Goal: Task Accomplishment & Management: Manage account settings

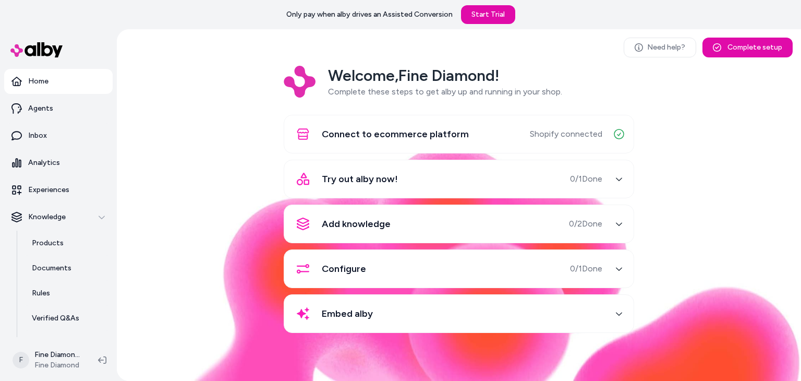
click at [374, 180] on span "Try out alby now!" at bounding box center [360, 179] width 76 height 15
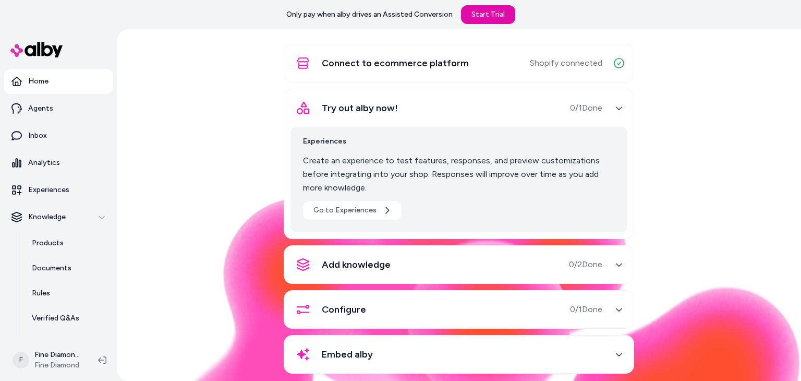
scroll to position [85, 0]
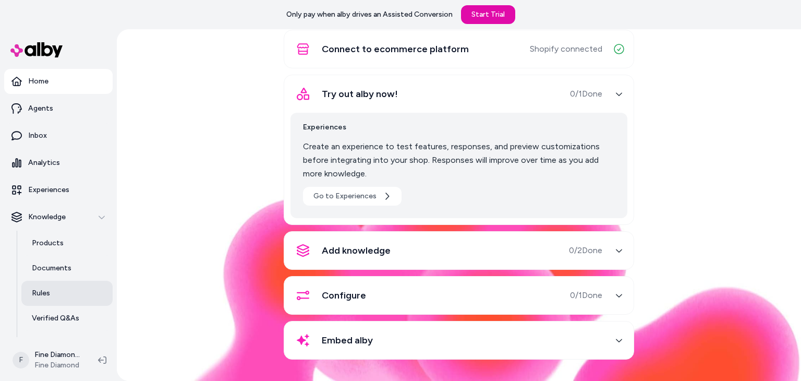
click at [39, 294] on p "Rules" at bounding box center [41, 293] width 18 height 10
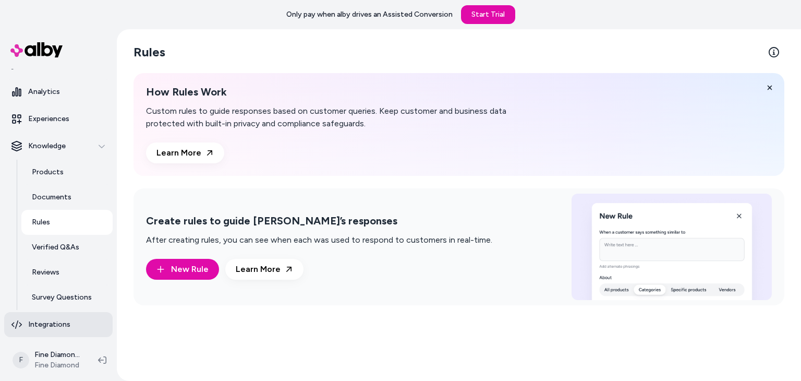
click at [44, 323] on p "Integrations" at bounding box center [49, 324] width 42 height 10
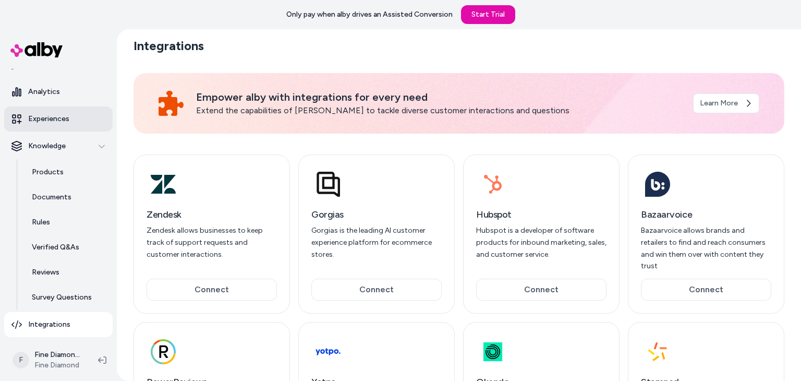
click at [54, 110] on link "Experiences" at bounding box center [58, 118] width 108 height 25
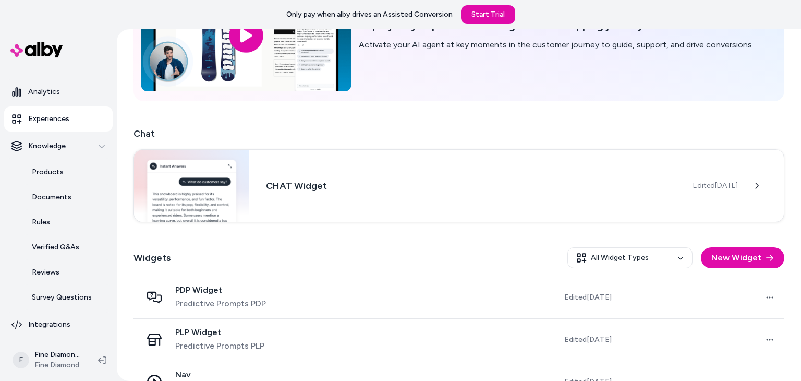
scroll to position [133, 0]
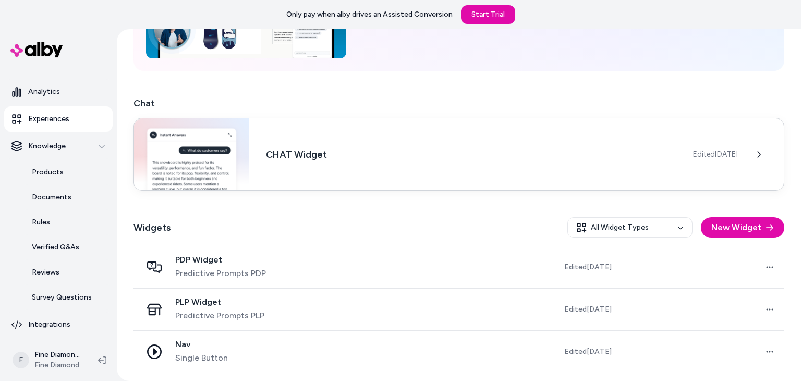
click at [415, 156] on h3 "CHAT Widget" at bounding box center [471, 154] width 410 height 15
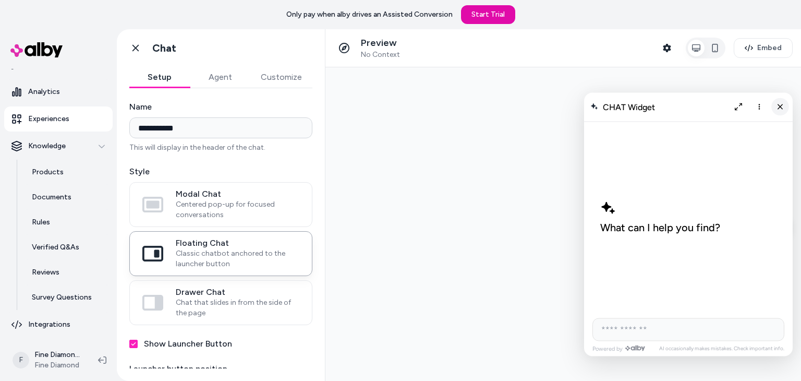
click at [786, 106] on button "Close chat" at bounding box center [780, 107] width 18 height 18
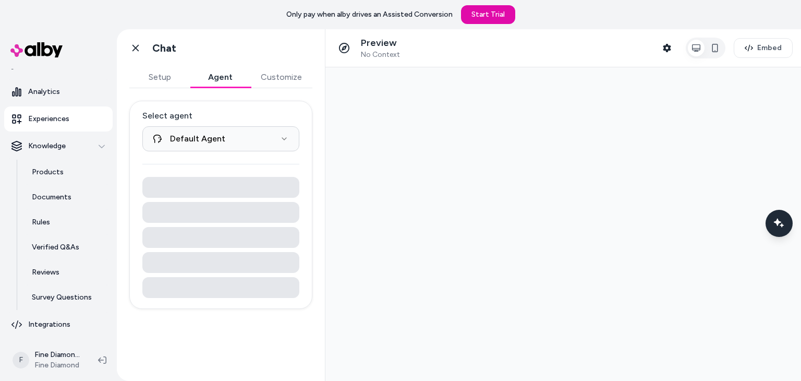
click at [214, 77] on button "Agent" at bounding box center [220, 77] width 60 height 21
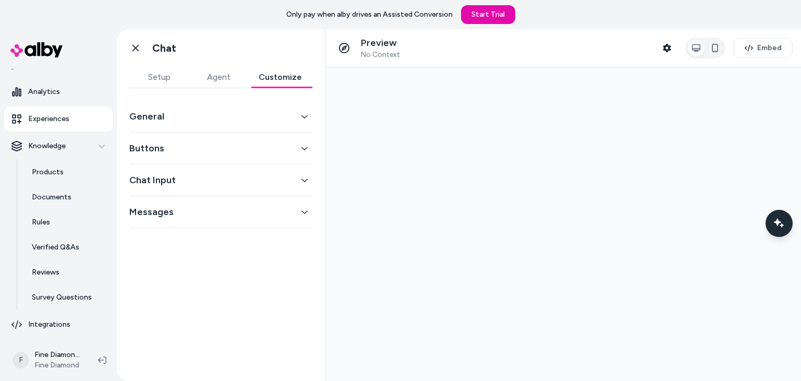
click at [270, 76] on button "Customize" at bounding box center [280, 77] width 64 height 21
click at [176, 180] on button "Chat Input" at bounding box center [220, 180] width 183 height 15
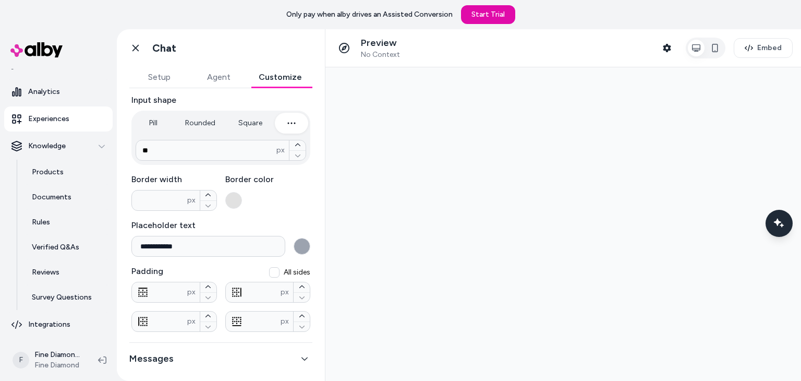
scroll to position [185, 0]
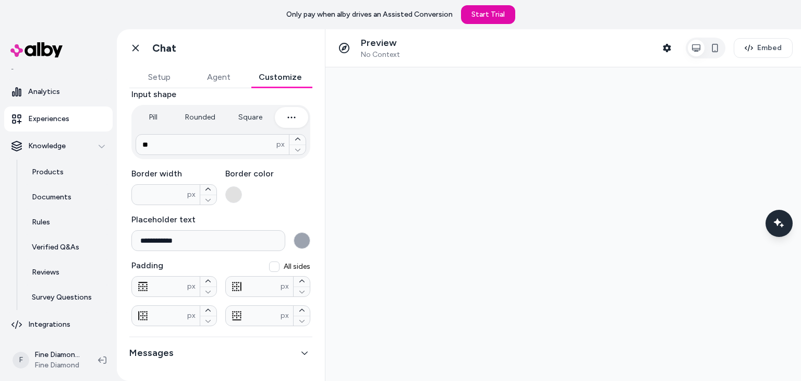
click at [209, 238] on input "**********" at bounding box center [208, 240] width 154 height 21
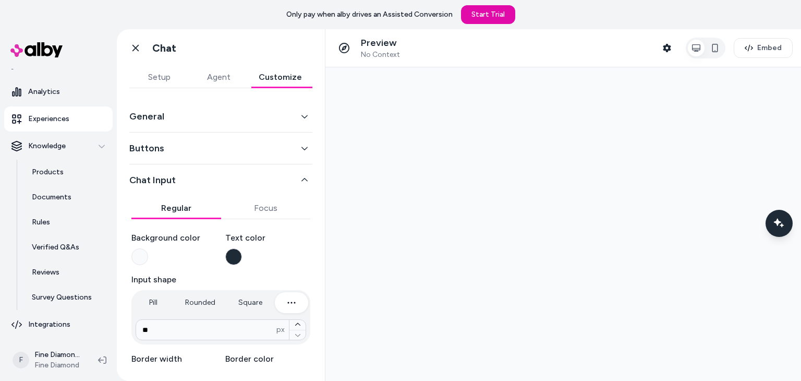
scroll to position [0, 0]
click at [220, 78] on button "Agent" at bounding box center [218, 77] width 59 height 21
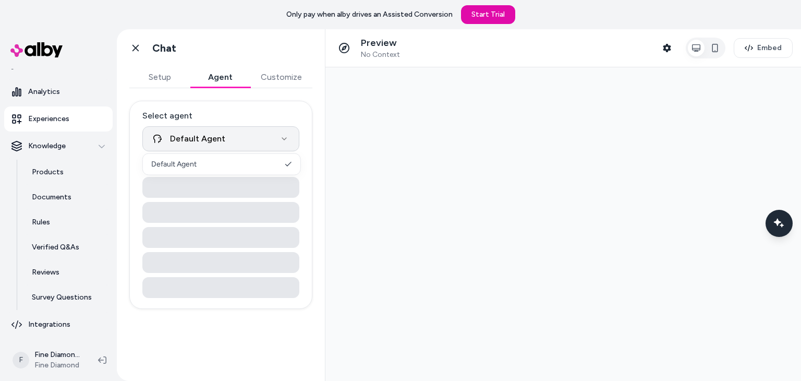
click at [187, 130] on html "**********" at bounding box center [400, 190] width 801 height 381
click at [157, 79] on html "**********" at bounding box center [400, 190] width 801 height 381
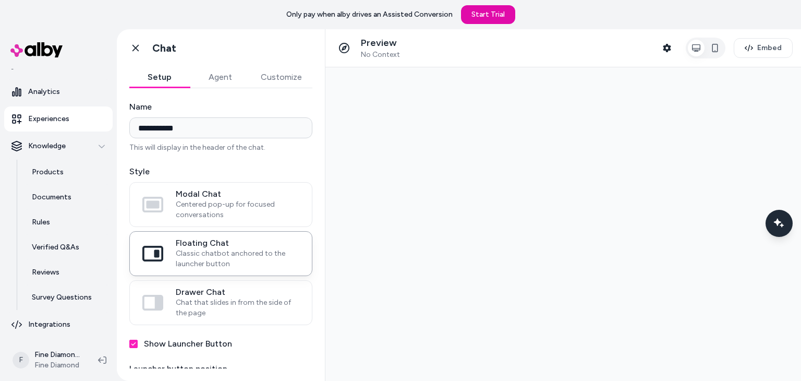
click at [160, 45] on div "**********" at bounding box center [221, 204] width 209 height 351
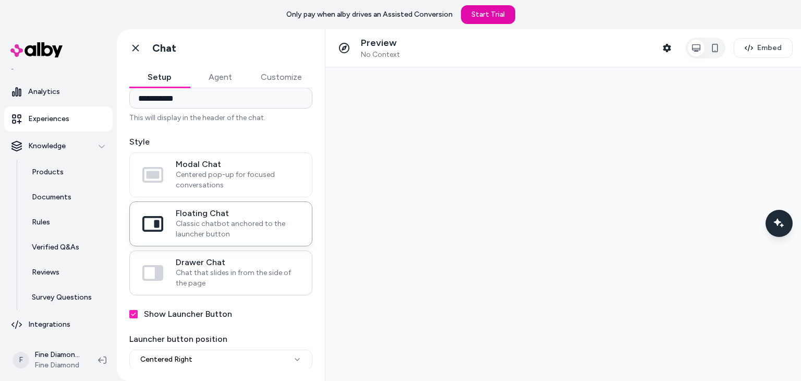
click at [205, 282] on span "Chat that slides in from the side of the page" at bounding box center [238, 277] width 124 height 21
click at [0, 0] on button "Drawer Chat Chat that slides in from the side of the page" at bounding box center [0, 0] width 0 height 0
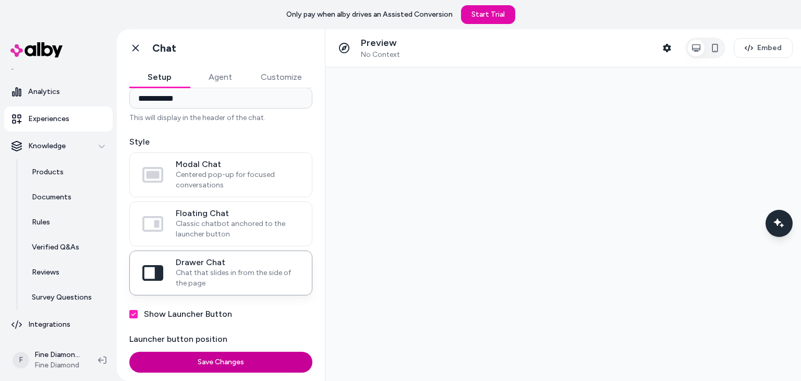
click at [211, 362] on button "Save Changes" at bounding box center [220, 361] width 183 height 21
